Goal: Transaction & Acquisition: Purchase product/service

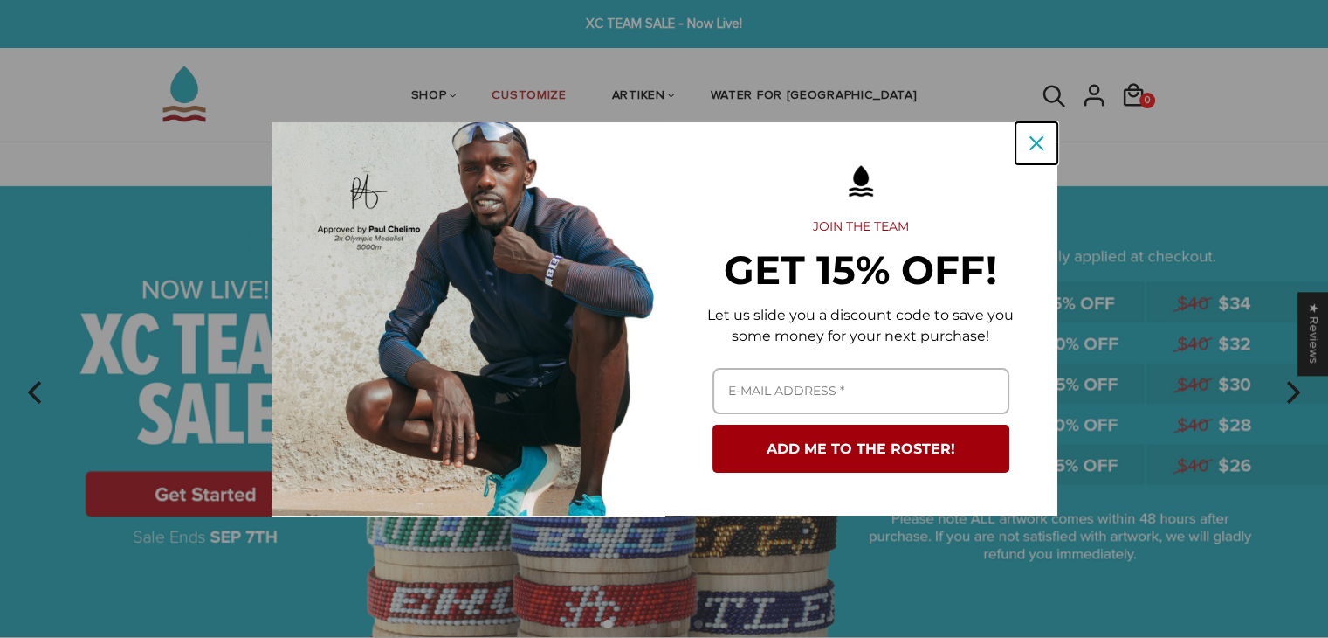
click at [1023, 144] on div "Close" at bounding box center [1037, 143] width 28 height 28
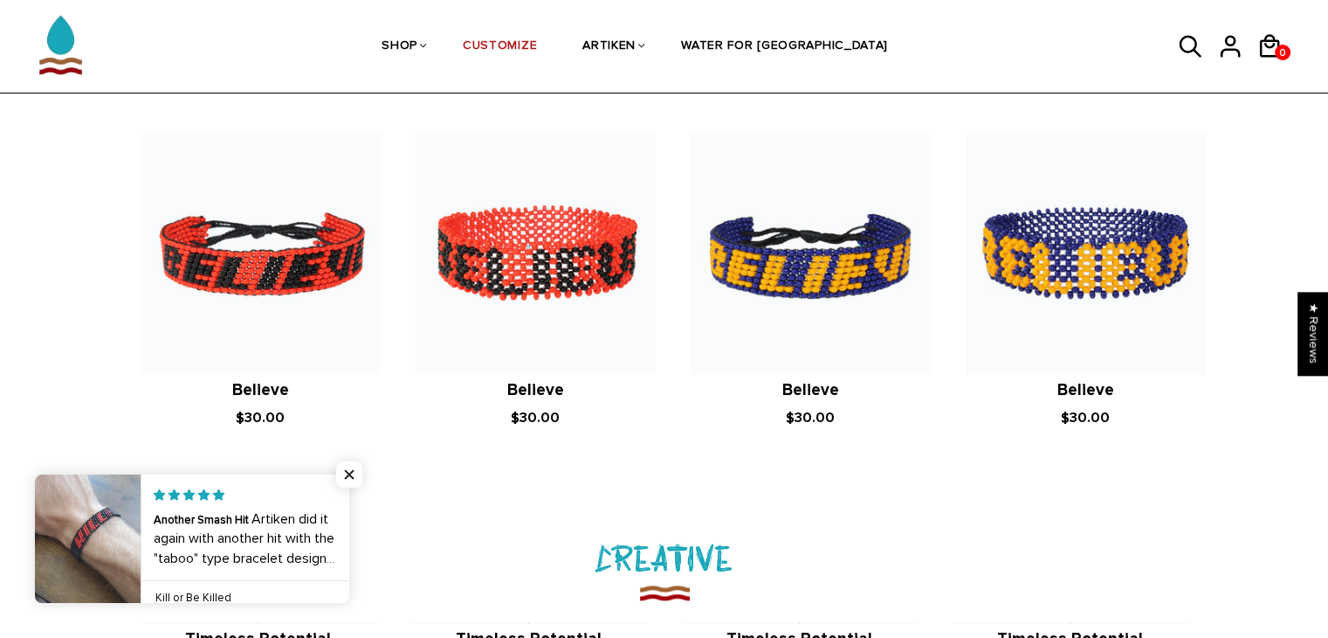
scroll to position [1619, 0]
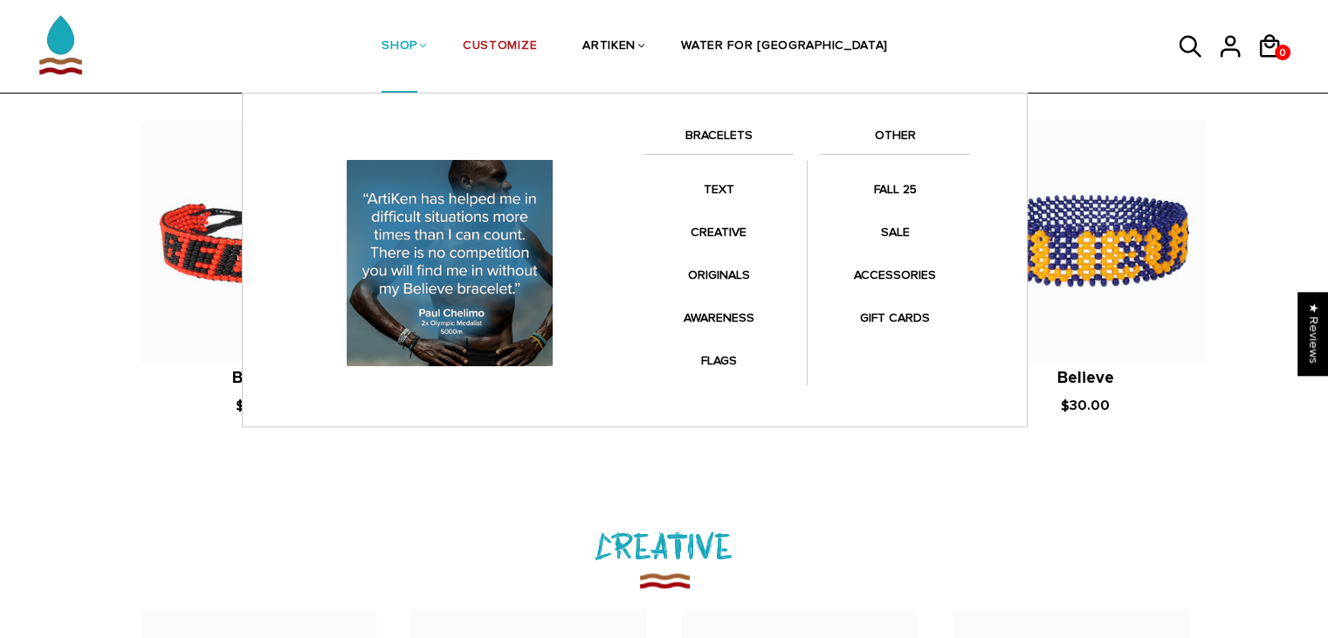
click at [417, 55] on link "SHOP" at bounding box center [400, 47] width 36 height 93
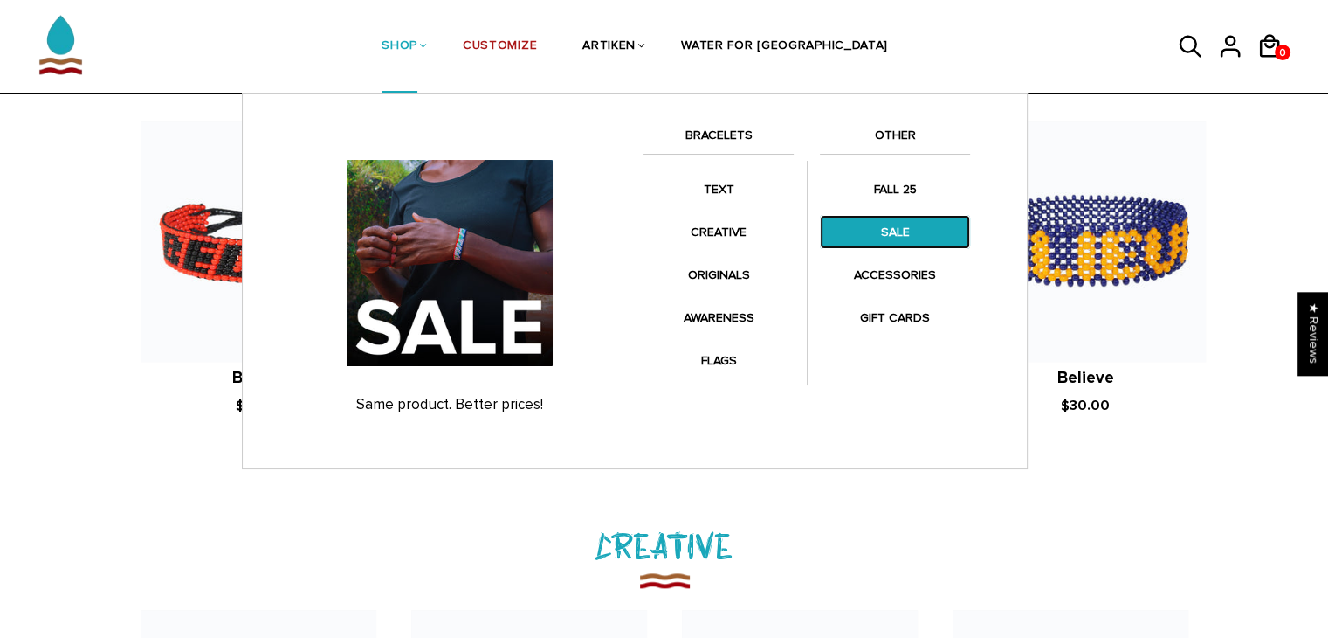
click at [883, 238] on link "SALE" at bounding box center [895, 232] width 150 height 34
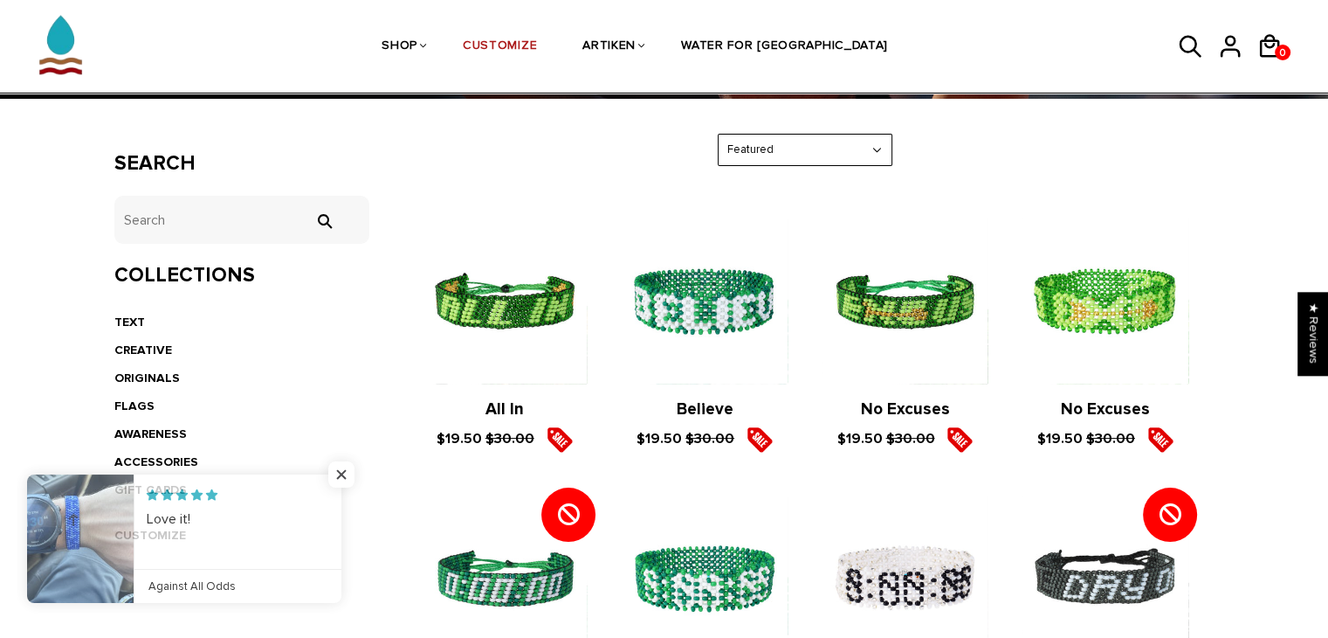
scroll to position [266, 0]
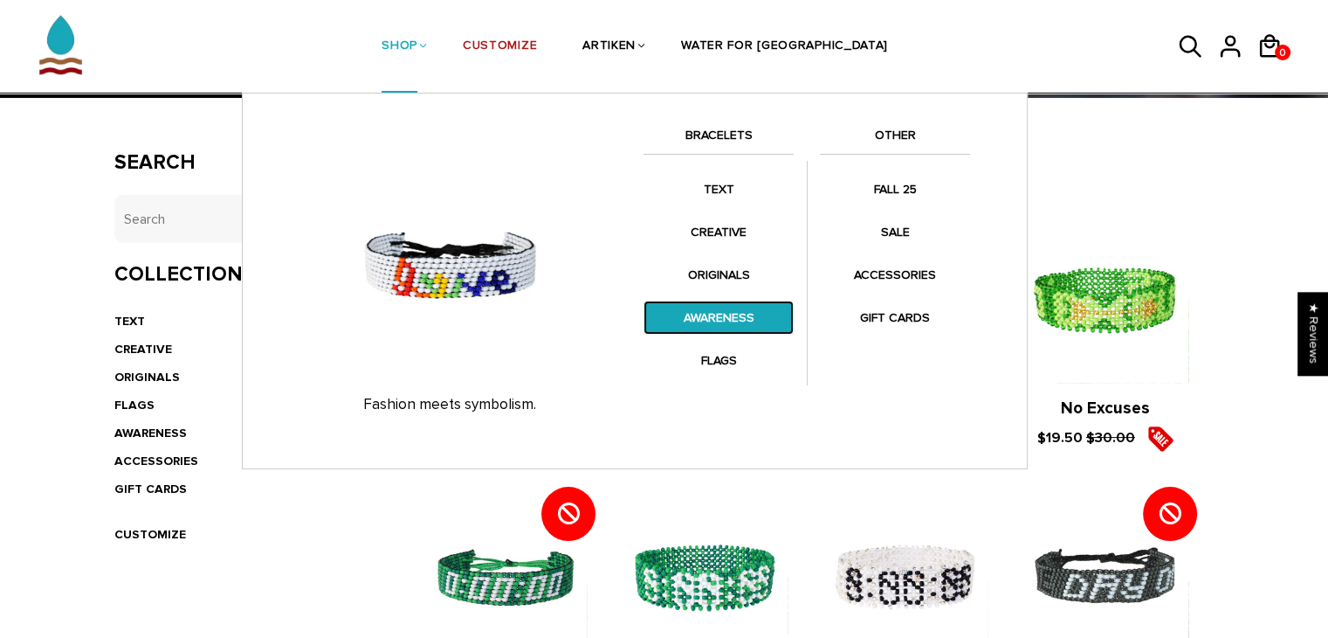
click at [707, 314] on link "AWARENESS" at bounding box center [719, 317] width 150 height 34
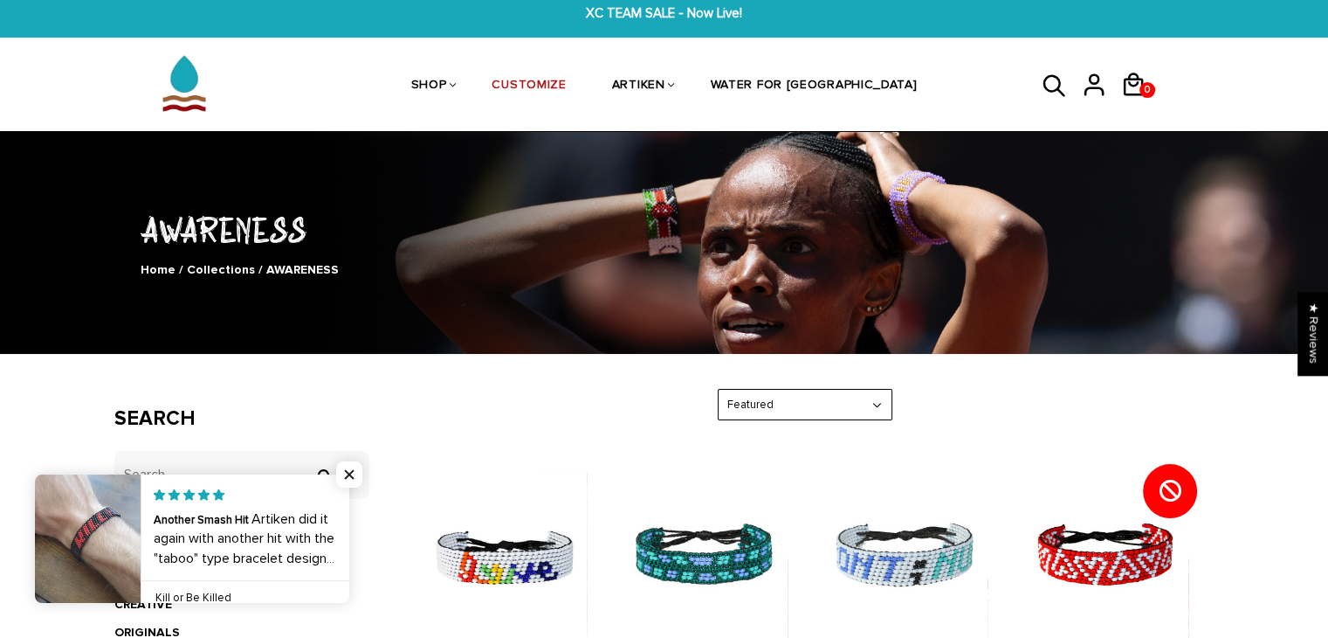
scroll to position [5, 0]
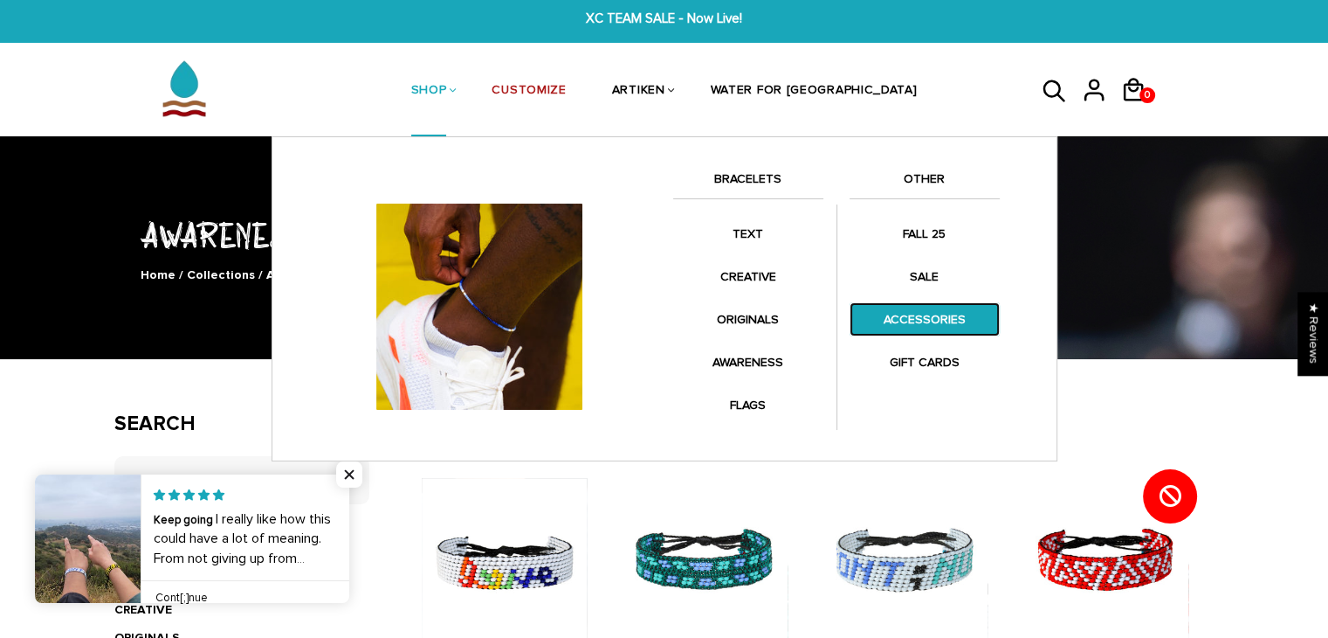
click at [910, 321] on link "ACCESSORIES" at bounding box center [925, 319] width 150 height 34
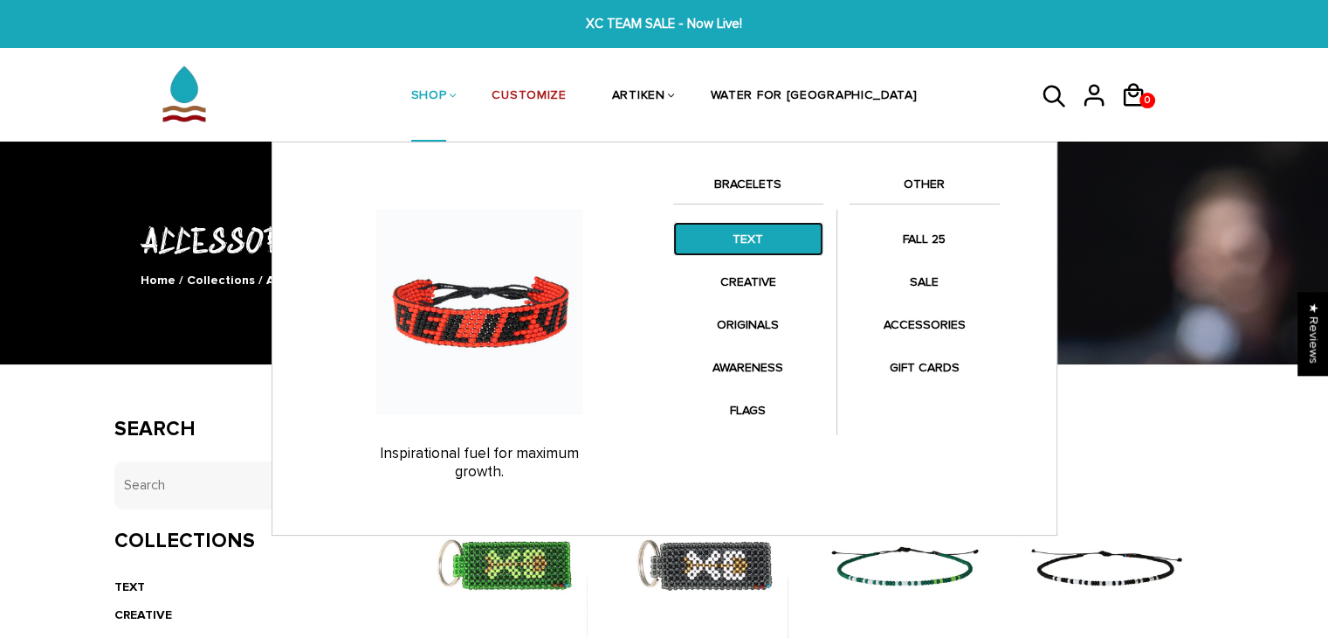
click at [729, 247] on link "TEXT" at bounding box center [748, 239] width 150 height 34
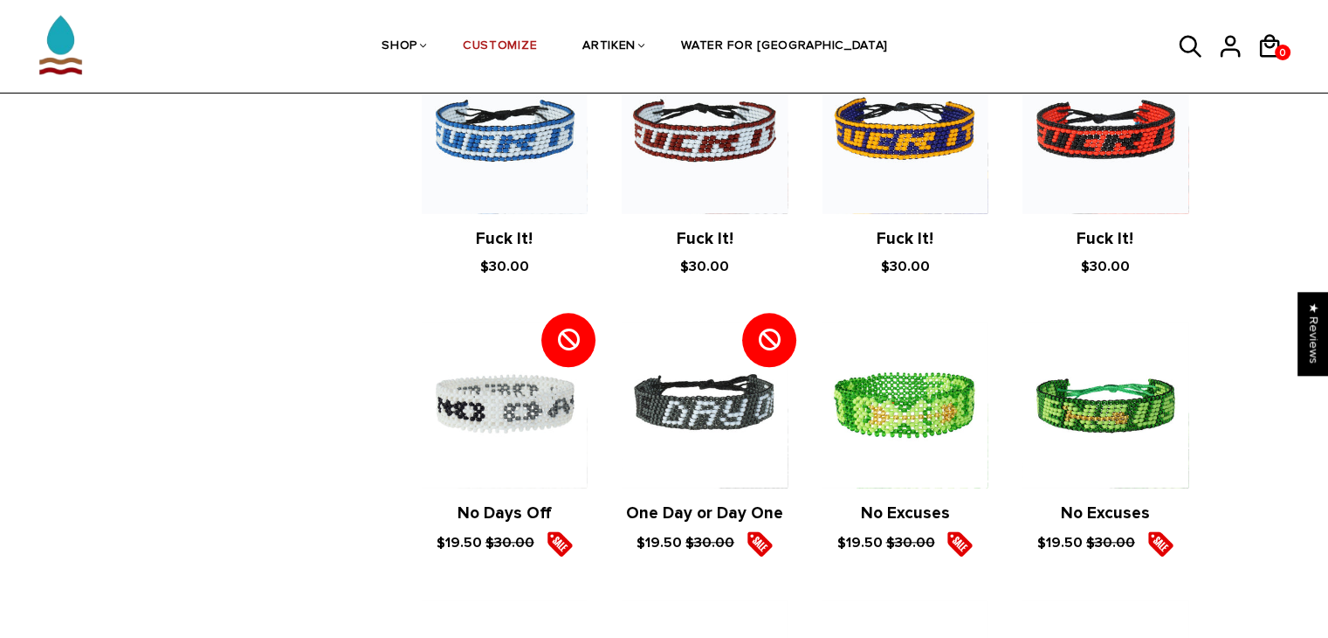
scroll to position [1695, 0]
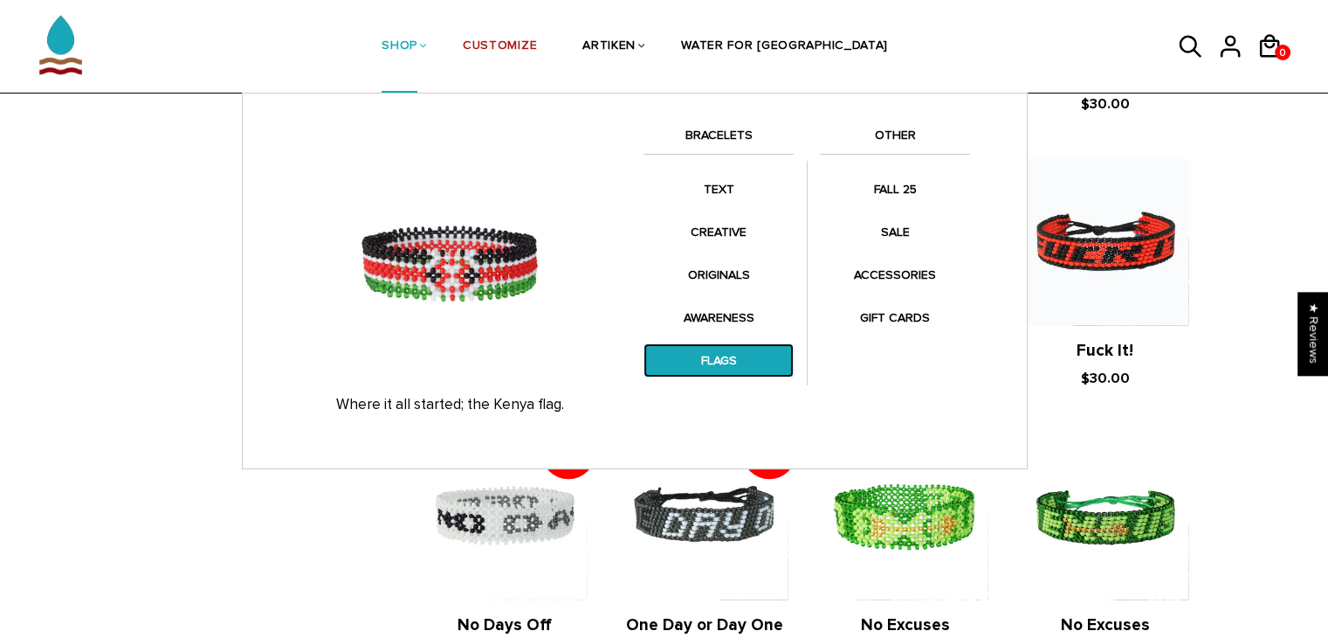
click at [689, 355] on link "FLAGS" at bounding box center [719, 360] width 150 height 34
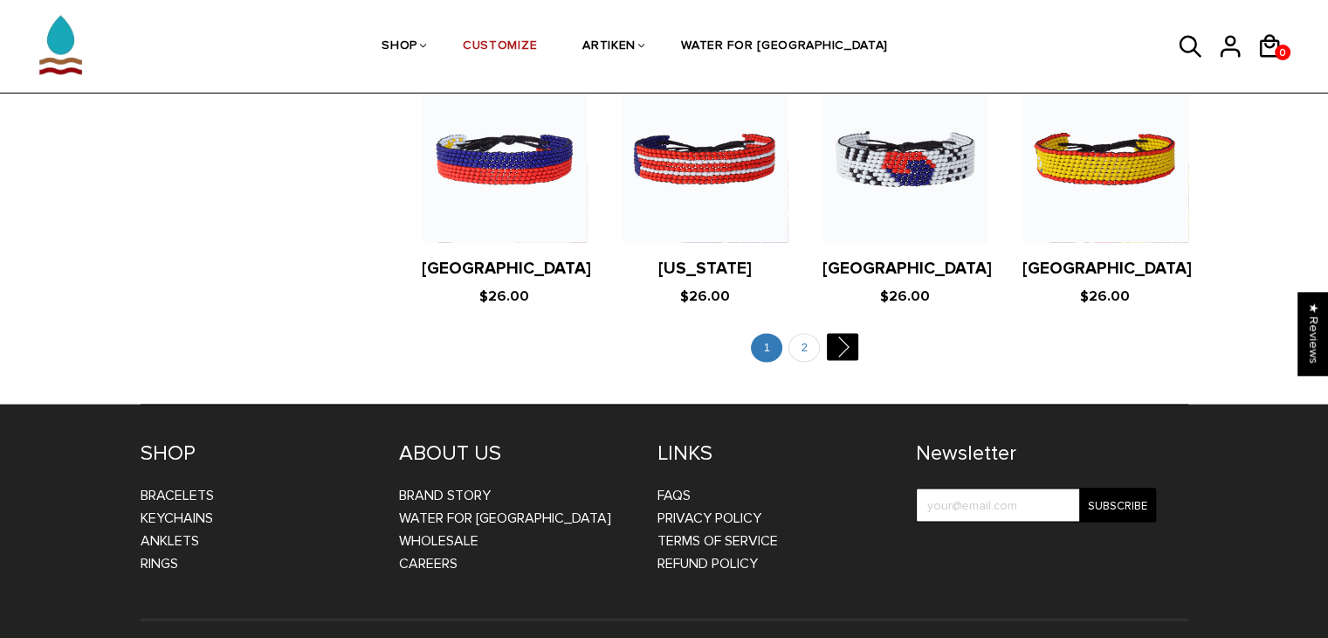
scroll to position [3487, 0]
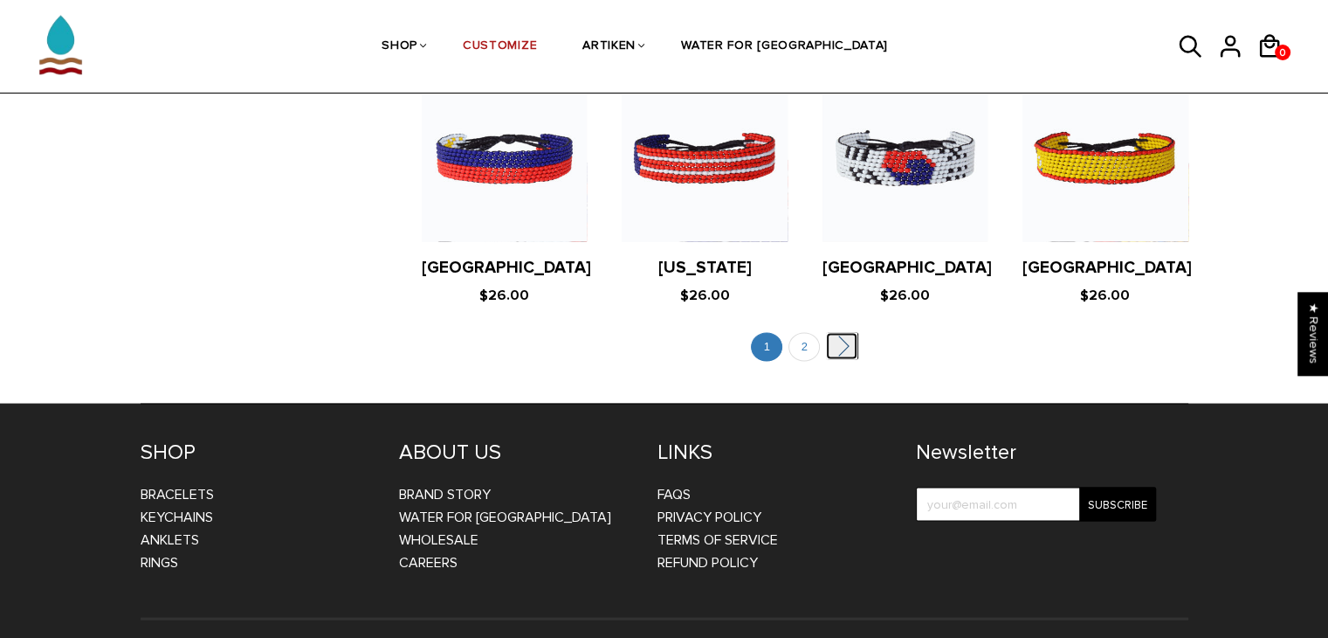
click at [838, 333] on link "" at bounding box center [841, 346] width 31 height 27
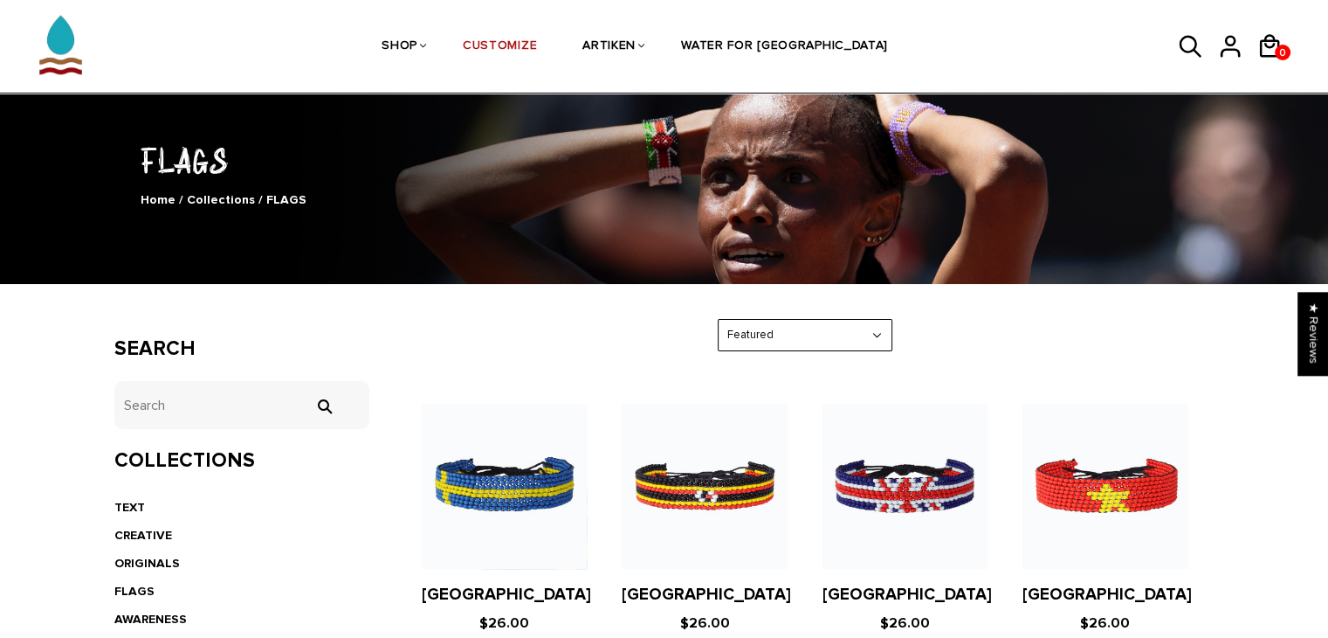
scroll to position [314, 0]
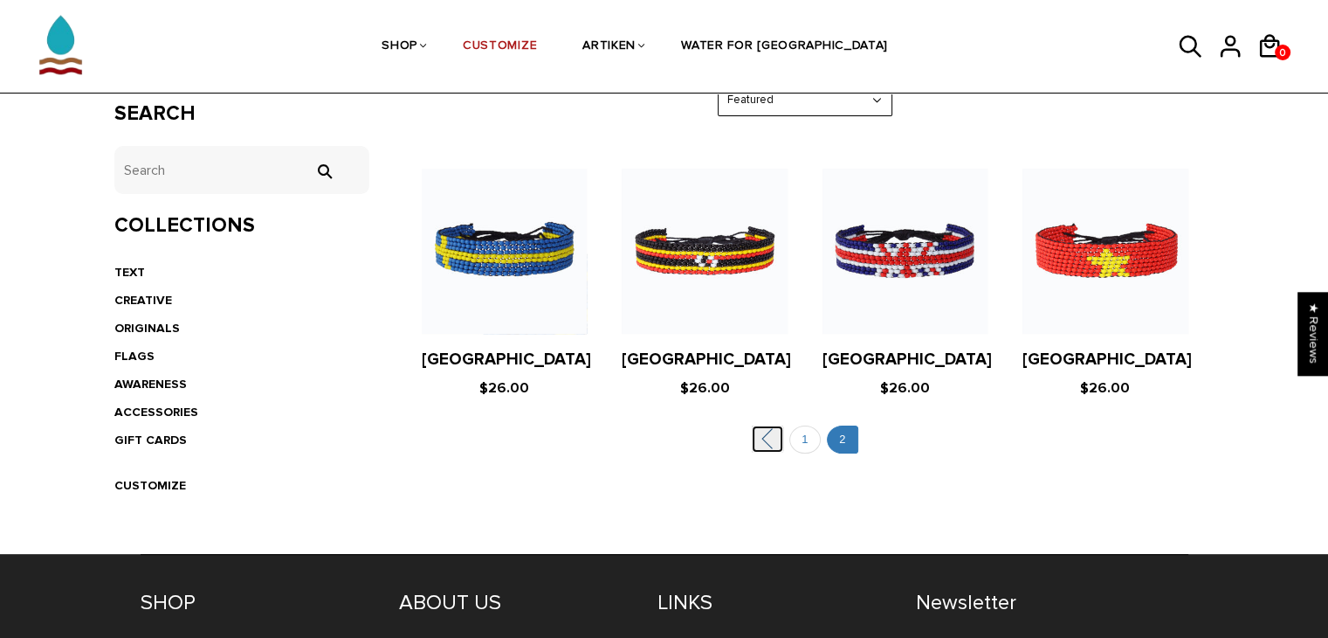
click at [774, 441] on link "" at bounding box center [767, 438] width 31 height 27
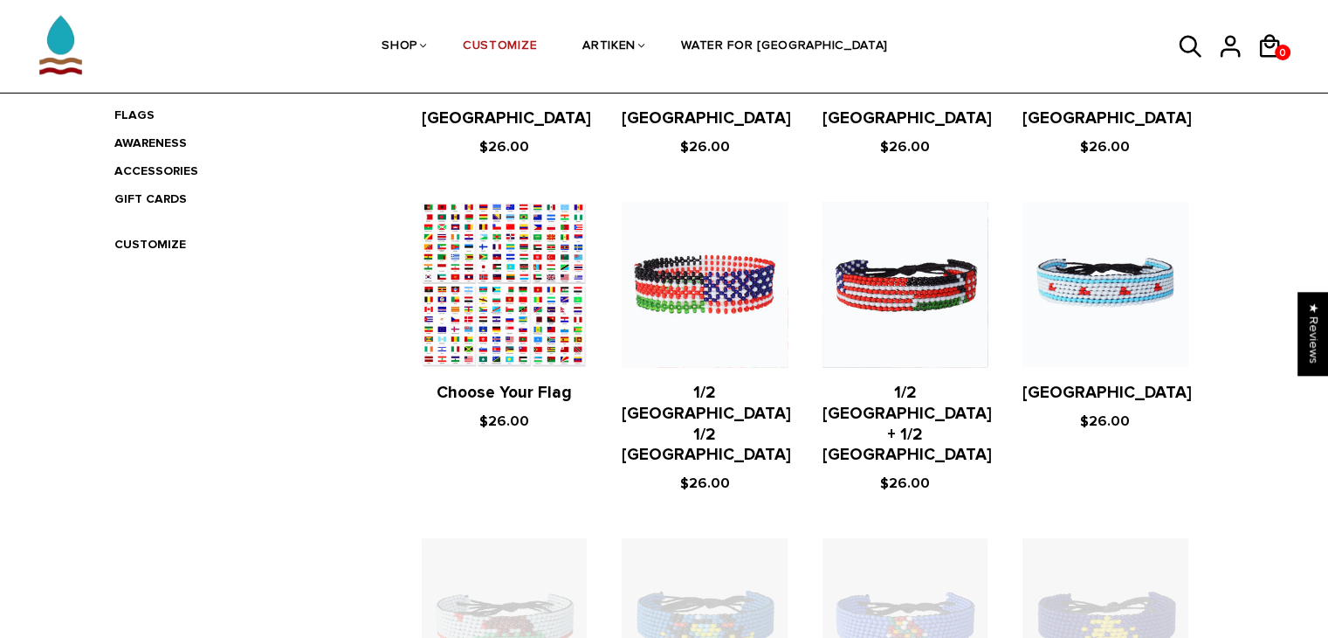
scroll to position [562, 0]
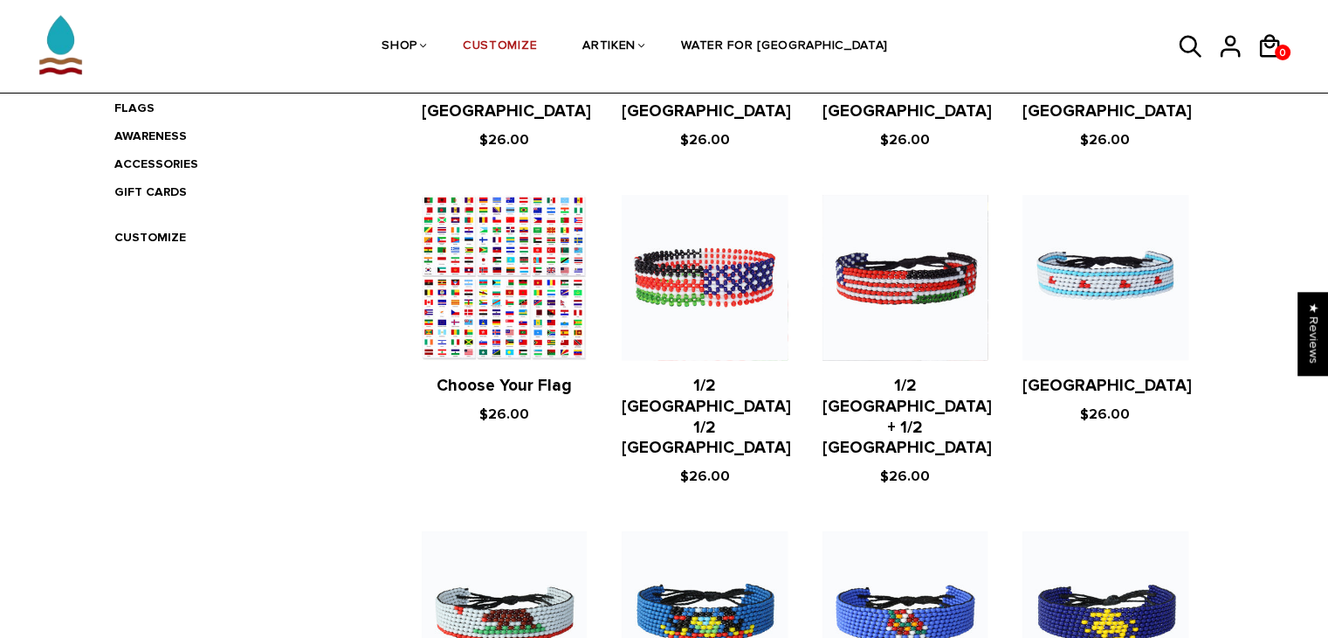
click at [545, 321] on figure at bounding box center [504, 277] width 165 height 165
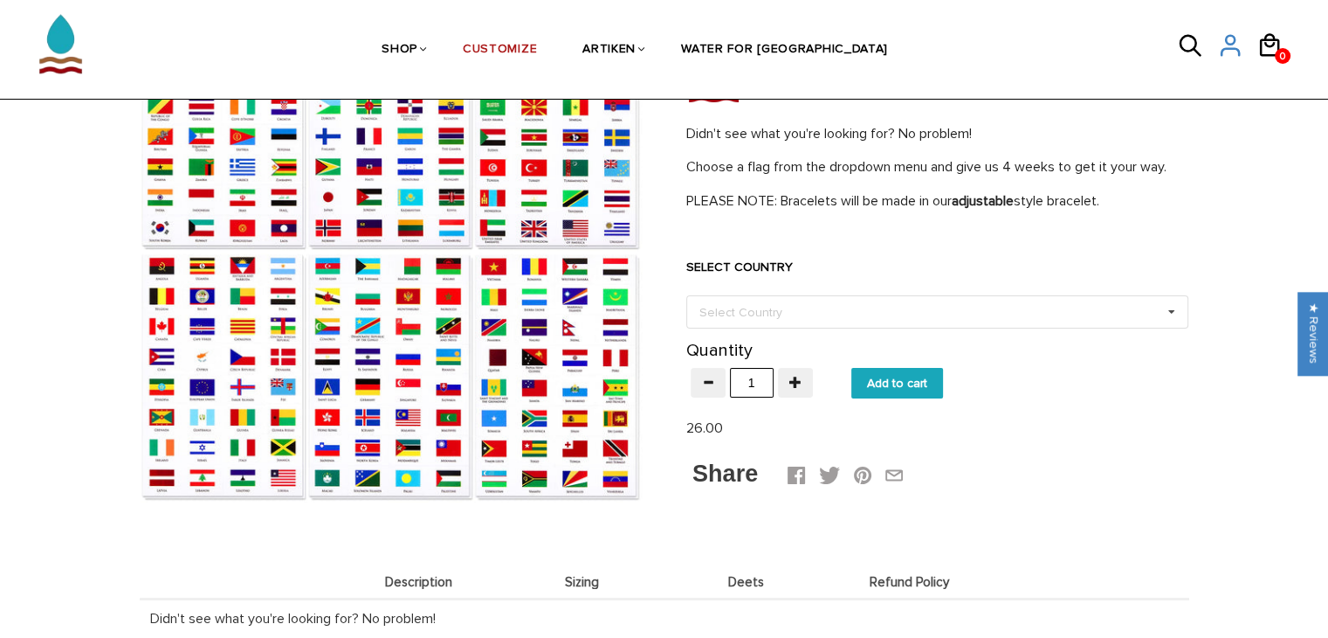
scroll to position [205, 0]
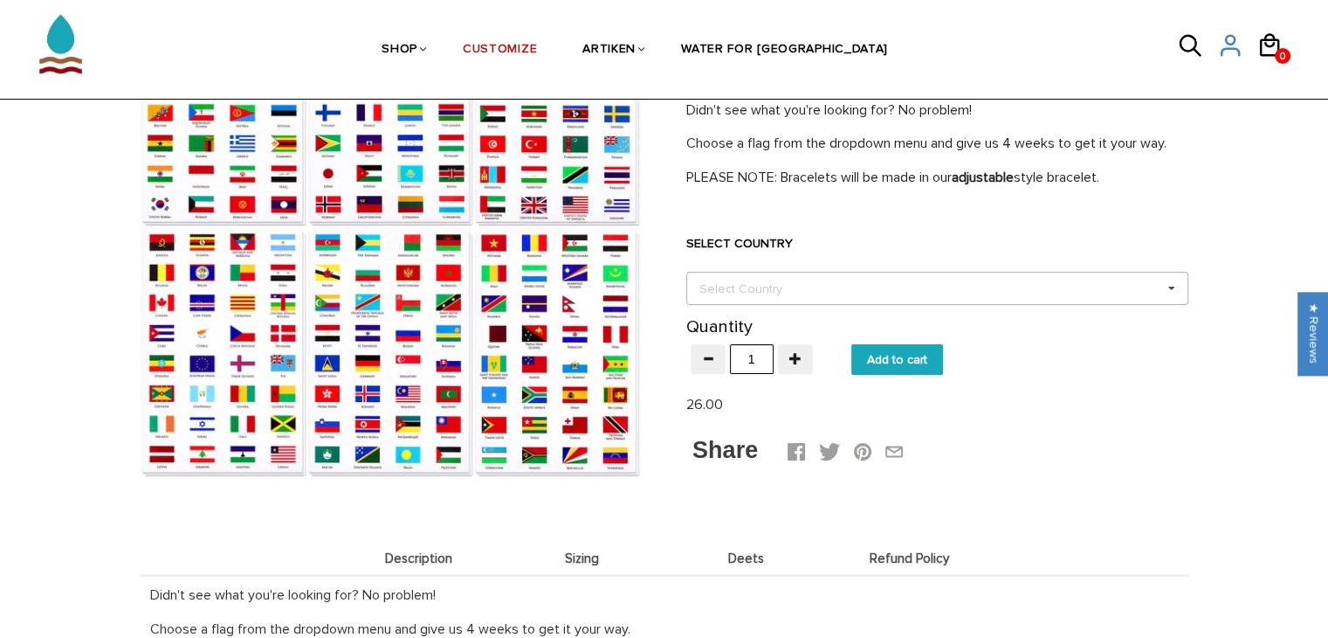
click at [708, 279] on div "Select Country" at bounding box center [751, 289] width 113 height 20
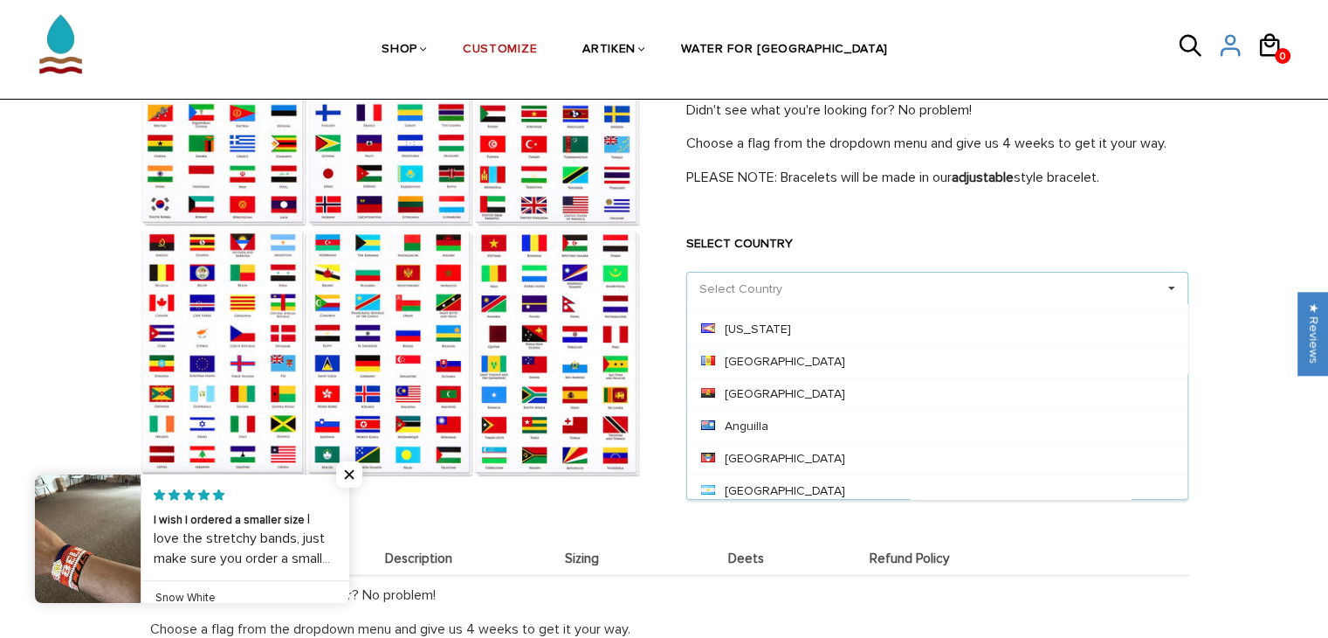
scroll to position [156, 0]
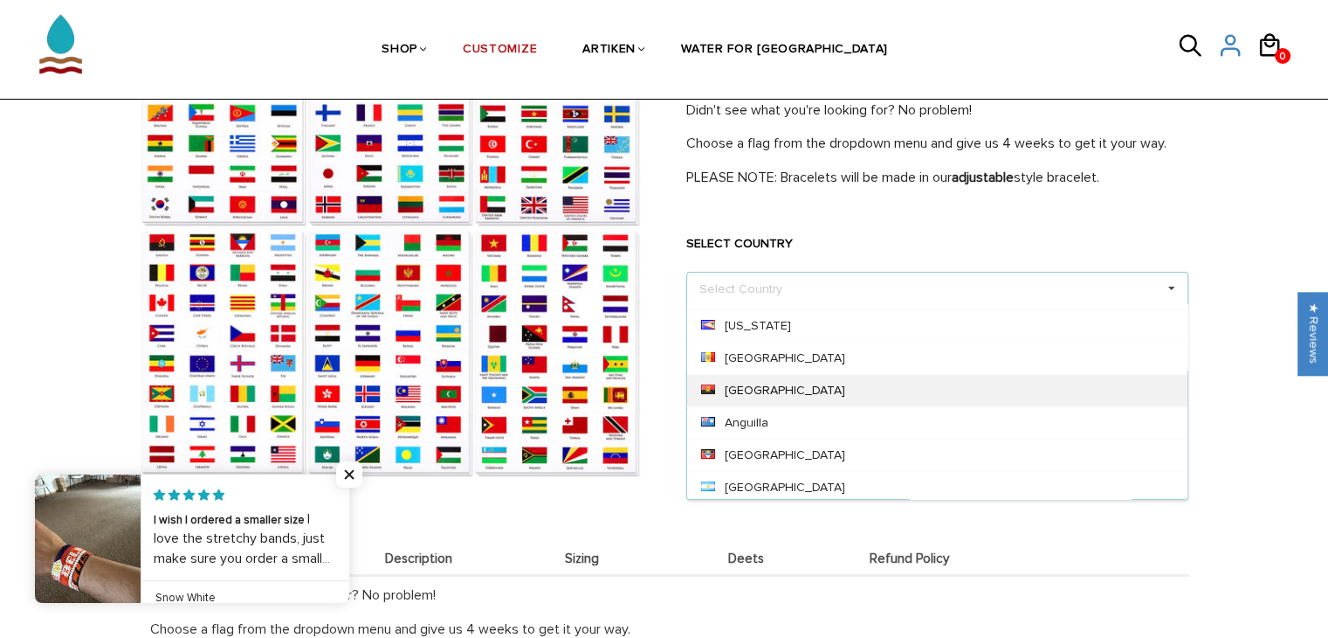
click at [707, 384] on icon at bounding box center [708, 389] width 14 height 10
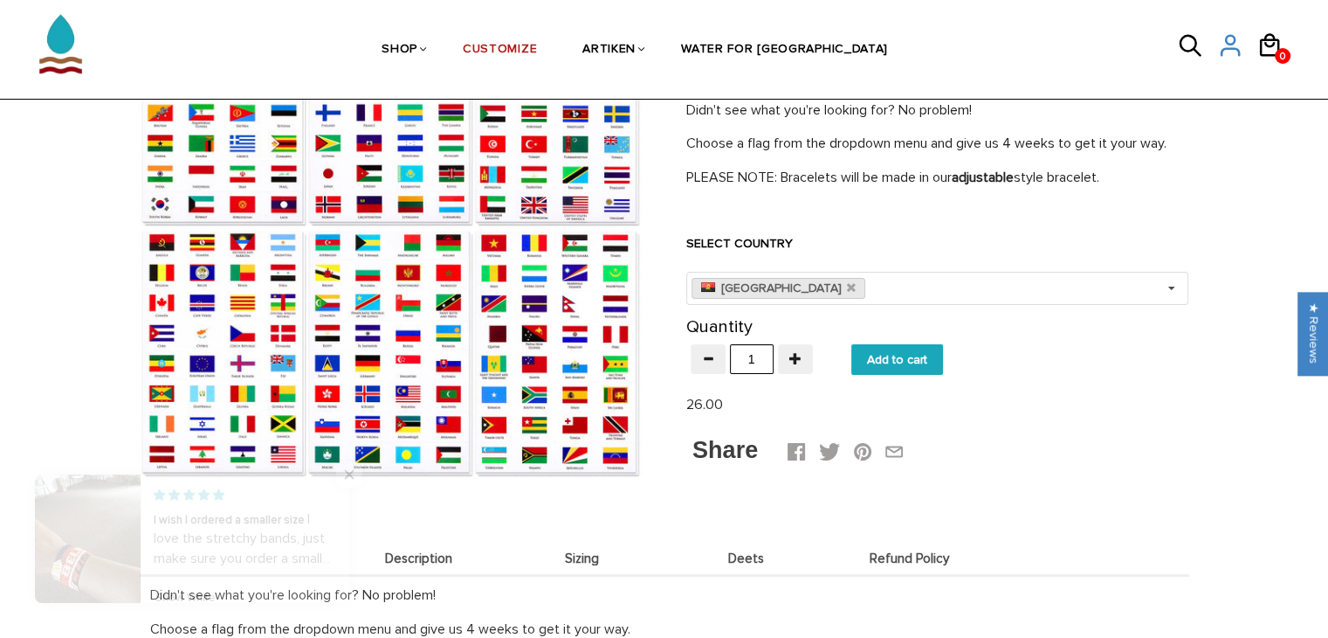
click at [349, 509] on link at bounding box center [349, 538] width 0 height 128
